Goal: Find specific page/section

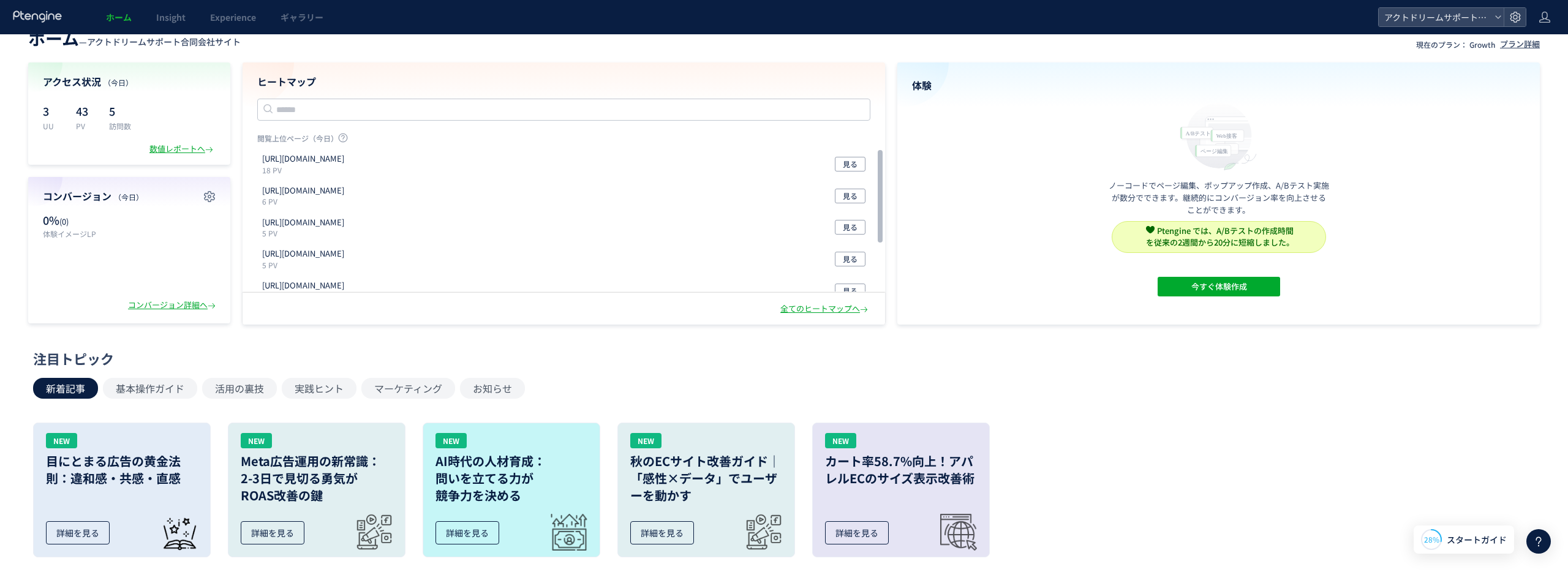
scroll to position [19, 0]
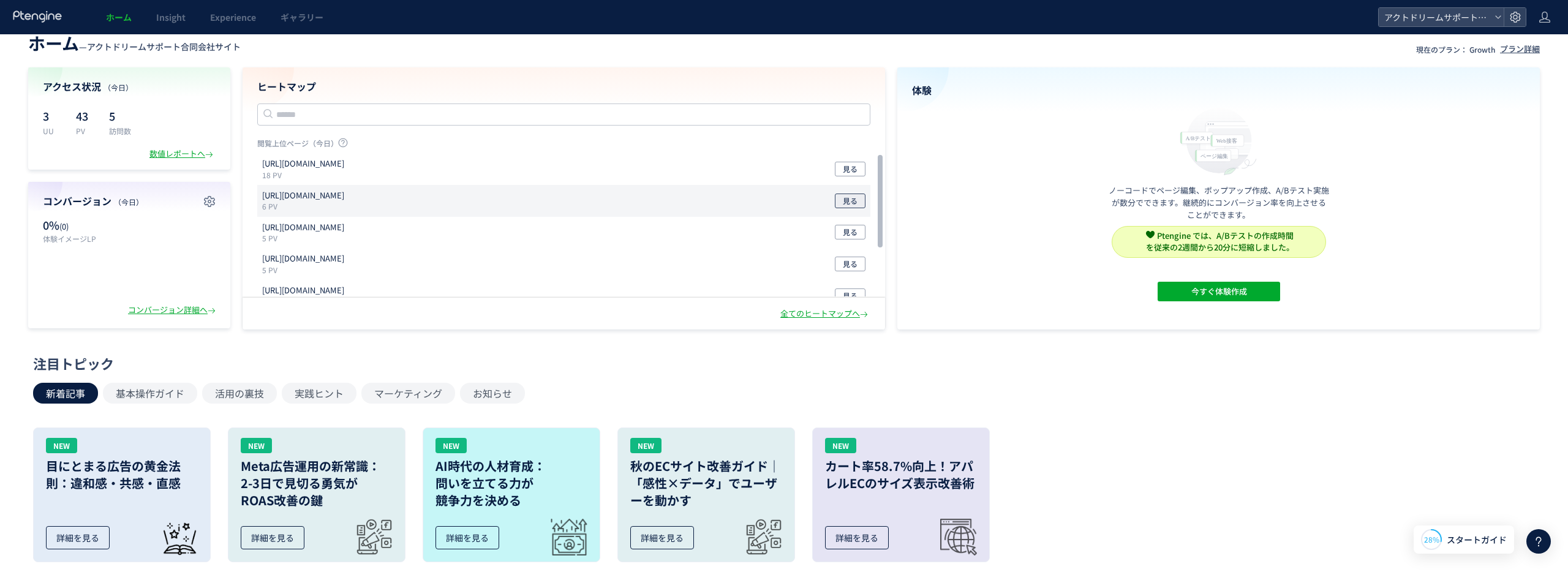
click at [859, 205] on button "見る" at bounding box center [850, 201] width 31 height 15
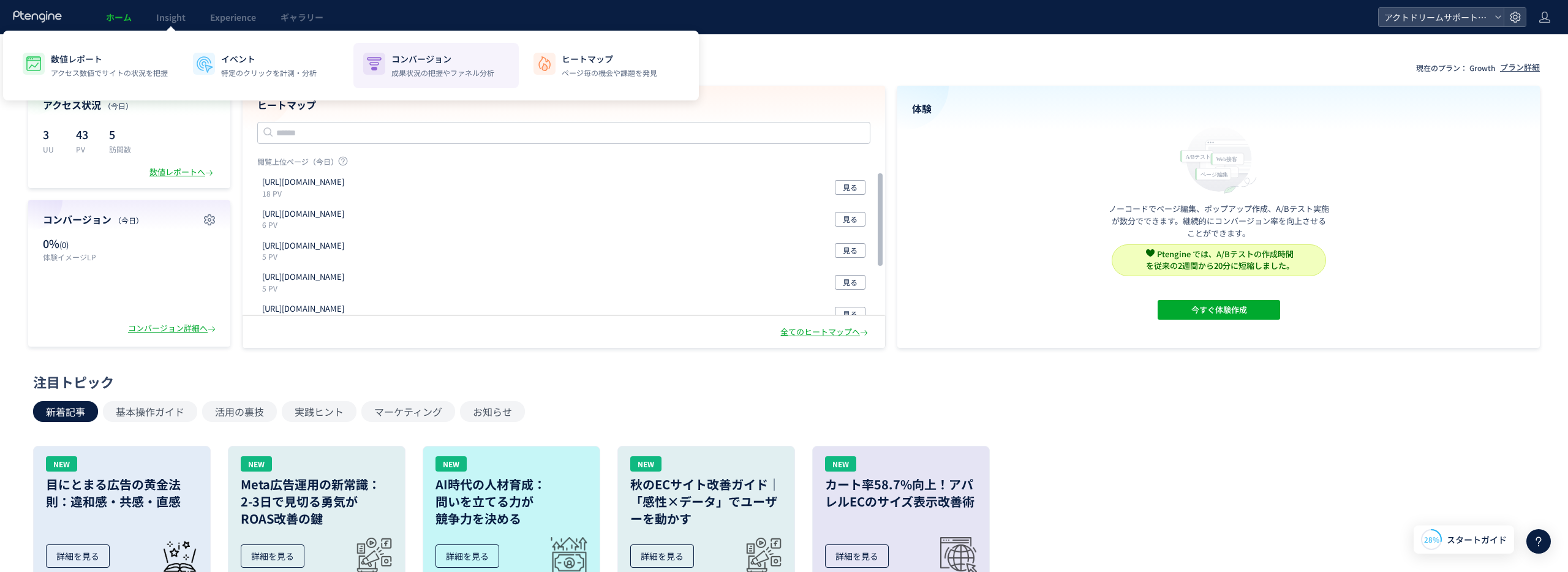
click at [431, 70] on p "成果状況の把握やファネル分析" at bounding box center [443, 73] width 103 height 11
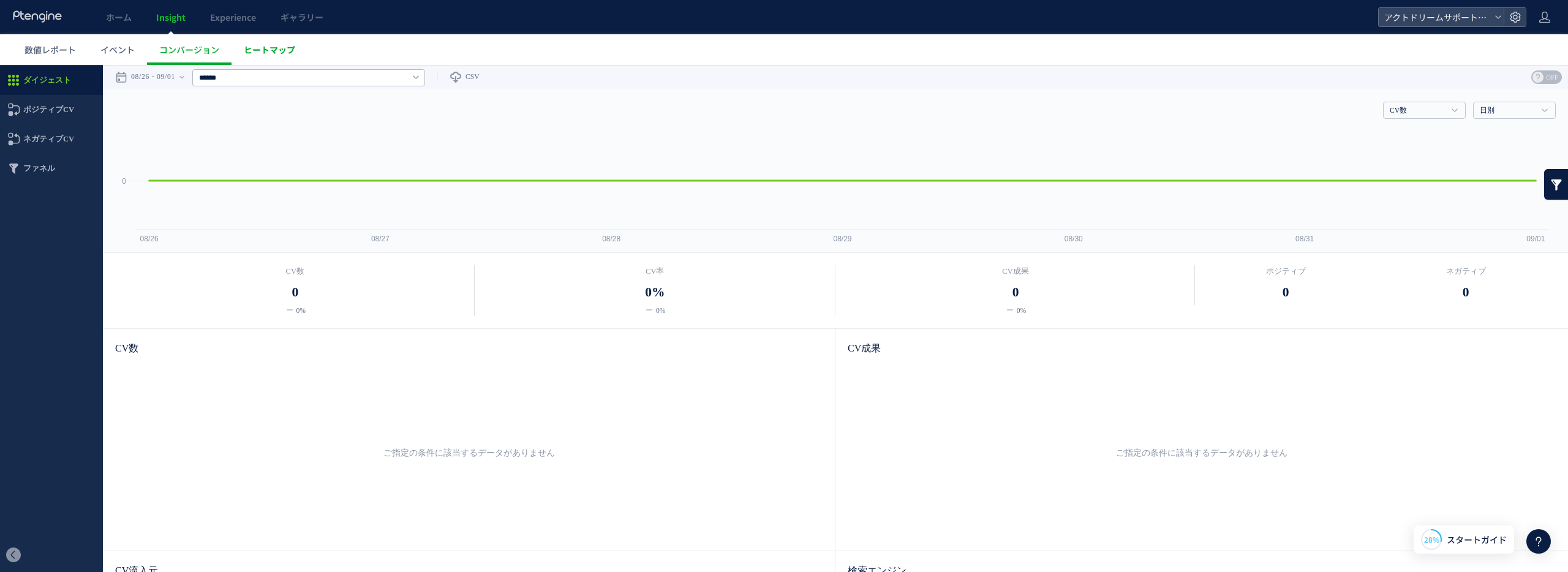
click at [265, 45] on span "ヒートマップ" at bounding box center [269, 49] width 52 height 12
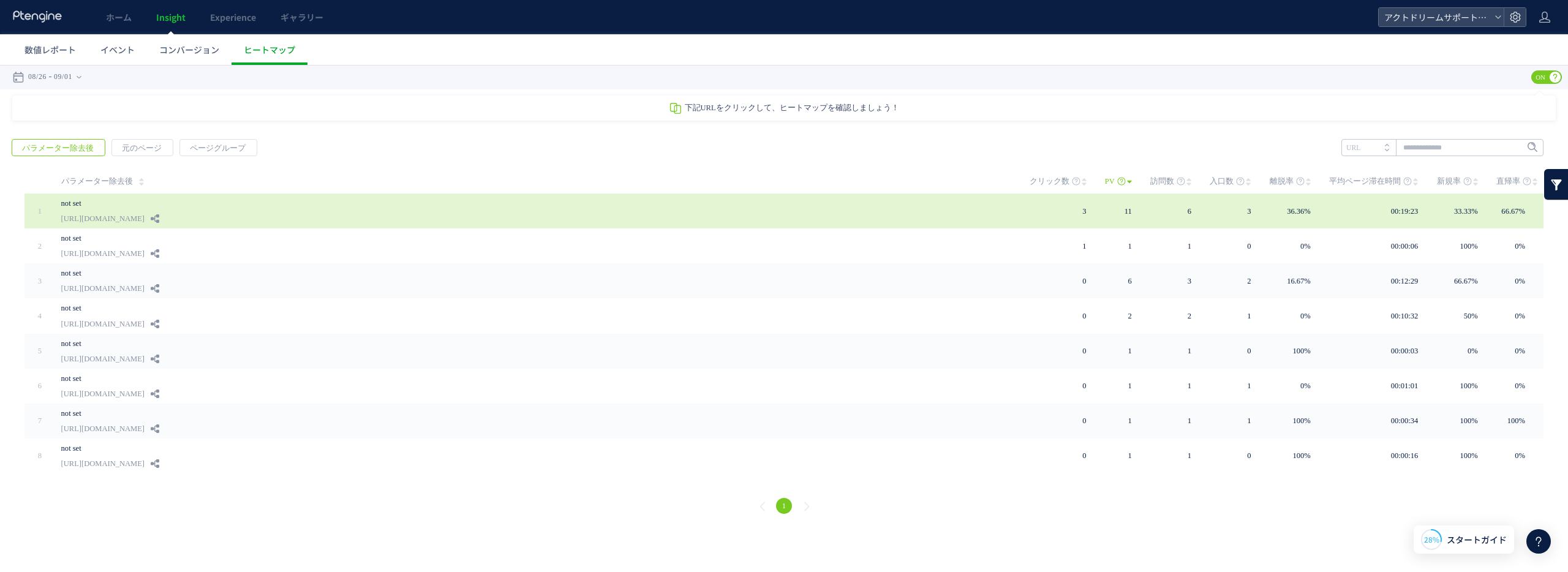
click at [850, 206] on div "not set [URL][DOMAIN_NAME]" at bounding box center [536, 211] width 950 height 35
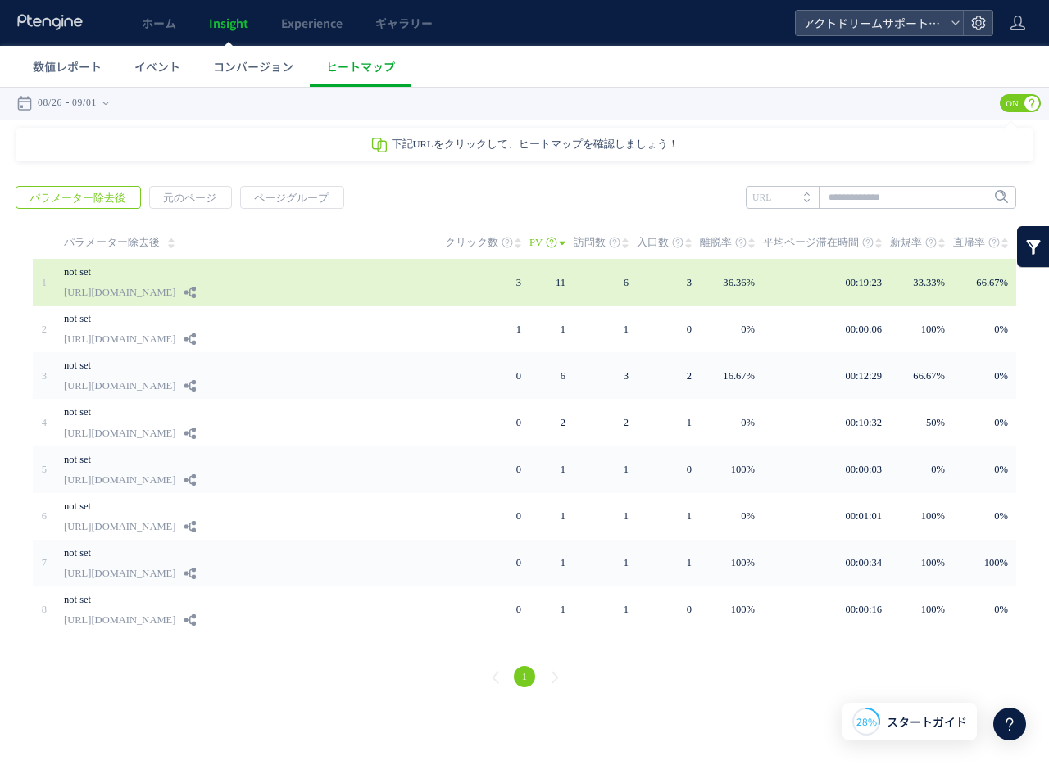
click at [70, 269] on link "not set" at bounding box center [236, 272] width 344 height 20
